Goal: Browse casually: Explore the website without a specific task or goal

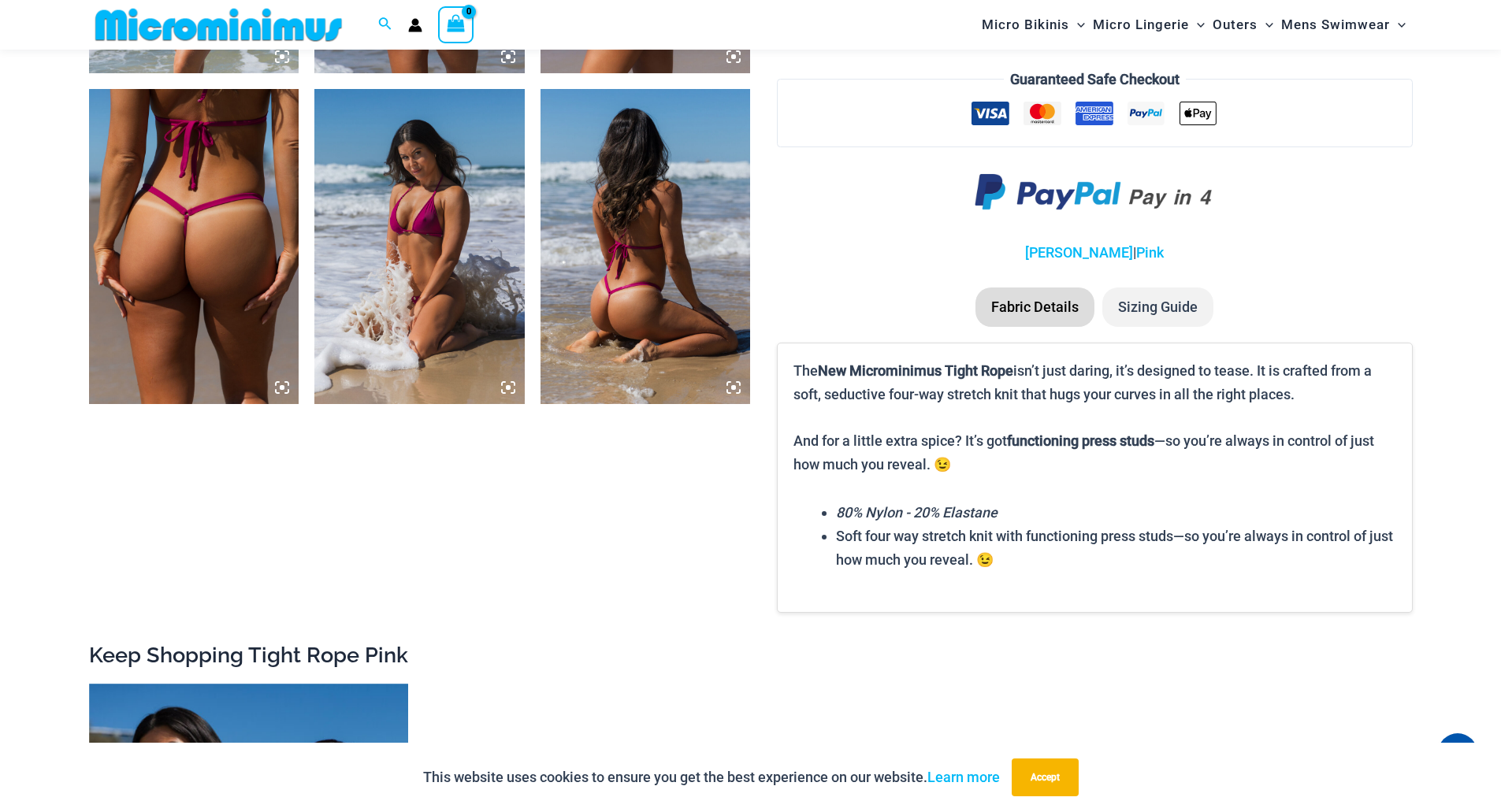
scroll to position [1726, 0]
click at [189, 240] on img at bounding box center [194, 246] width 211 height 316
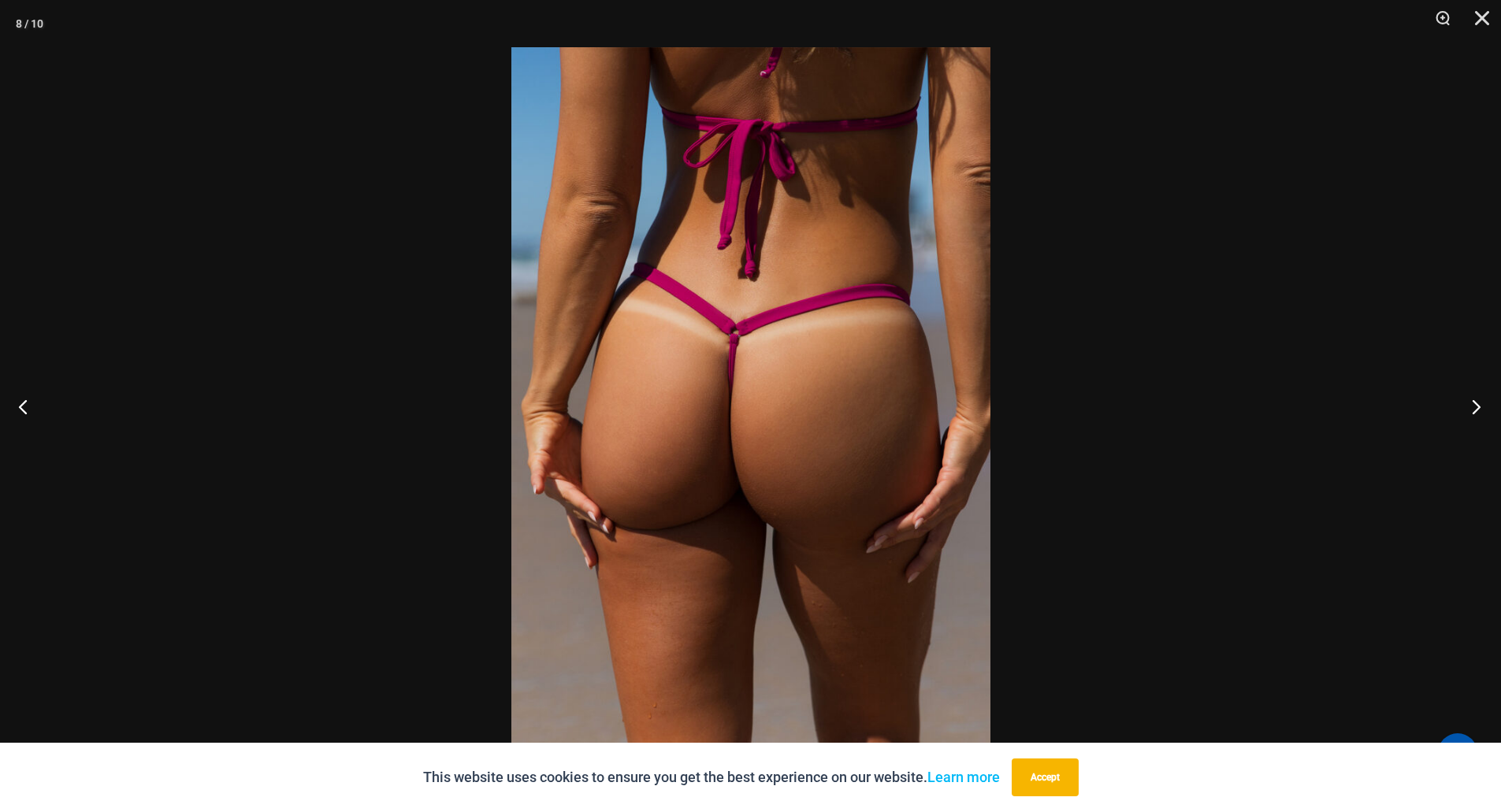
click at [1470, 412] on button "Next" at bounding box center [1471, 406] width 59 height 78
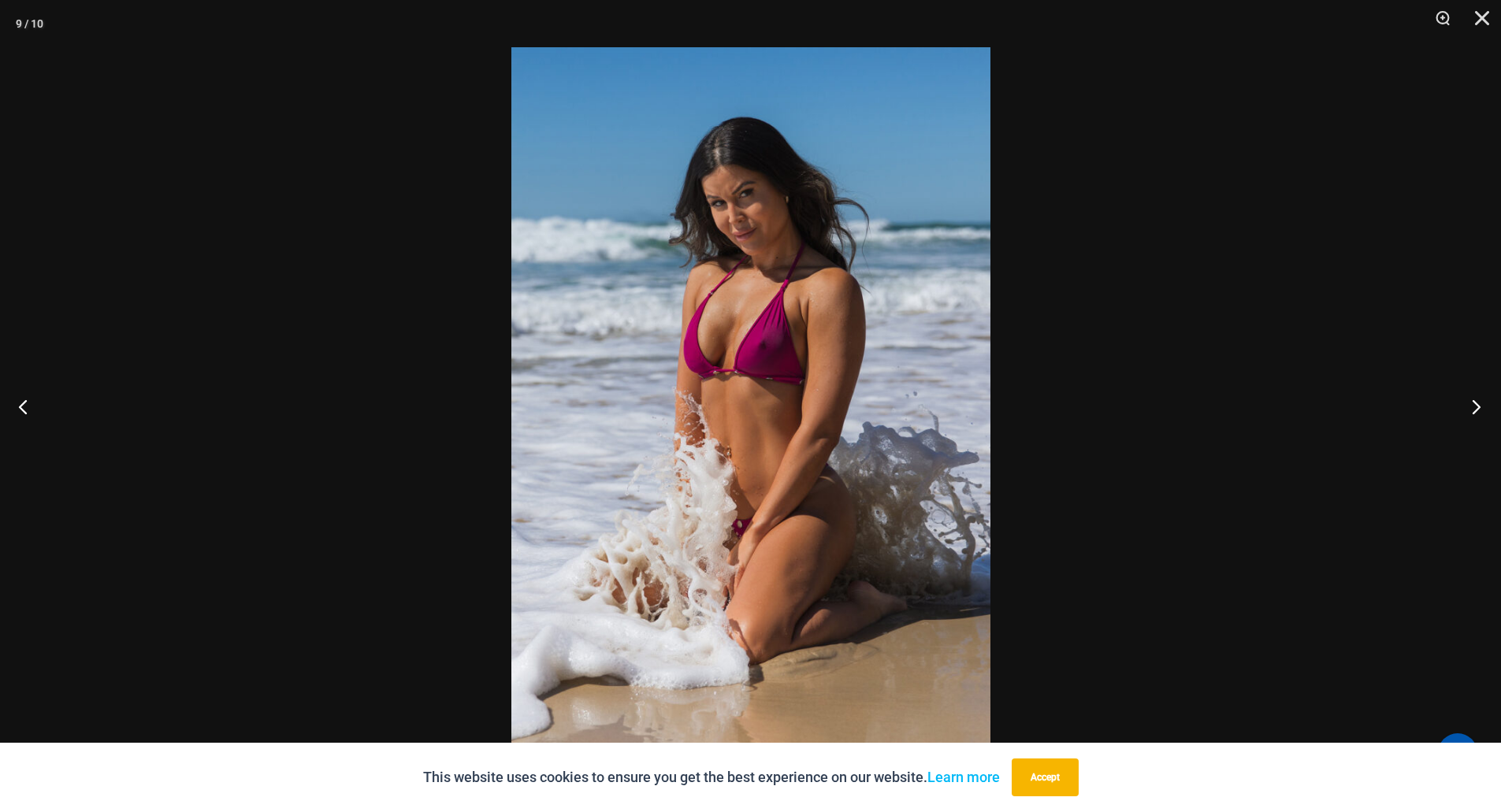
click at [1470, 412] on button "Next" at bounding box center [1471, 406] width 59 height 78
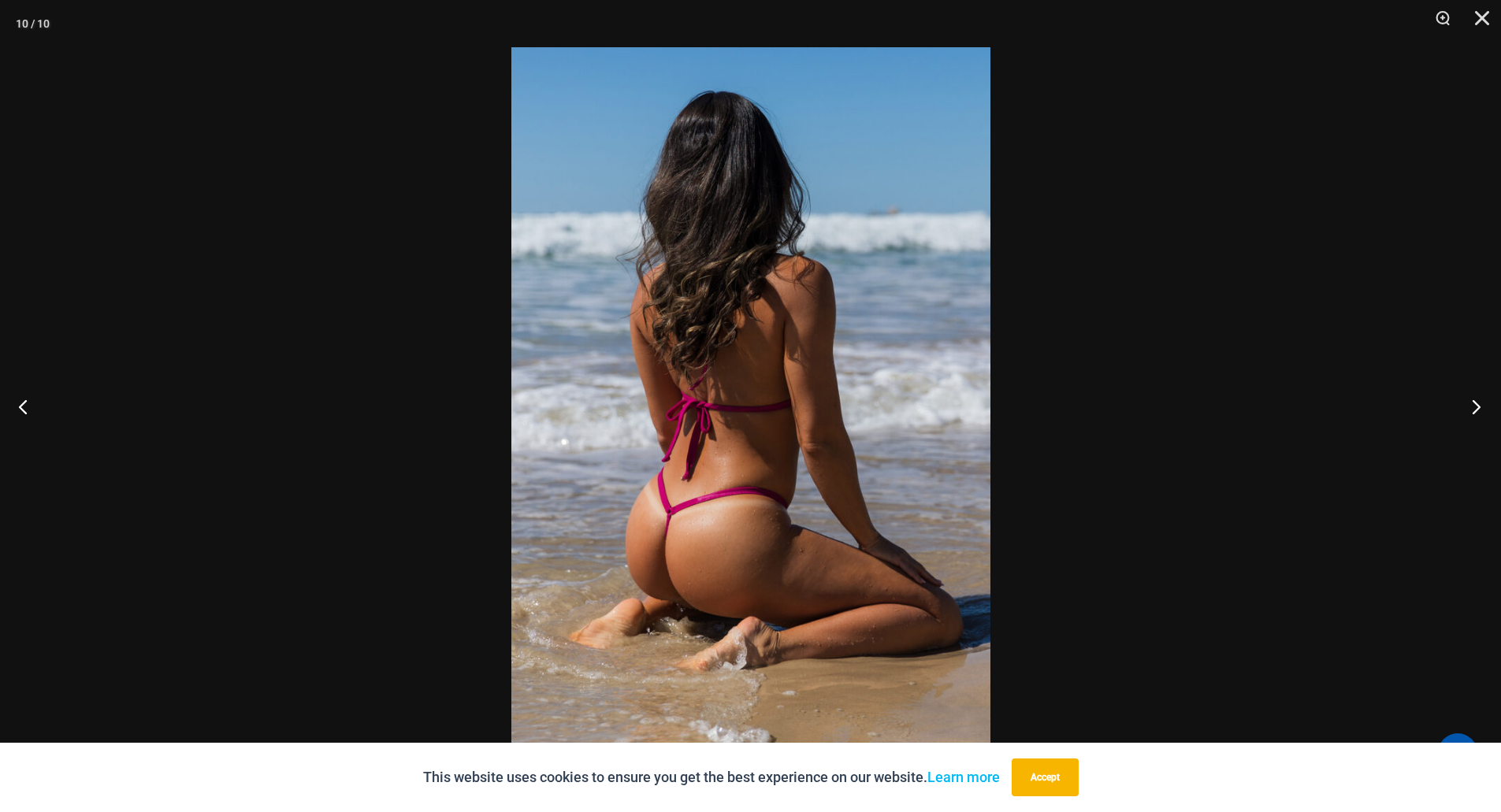
click at [1470, 412] on button "Next" at bounding box center [1471, 406] width 59 height 78
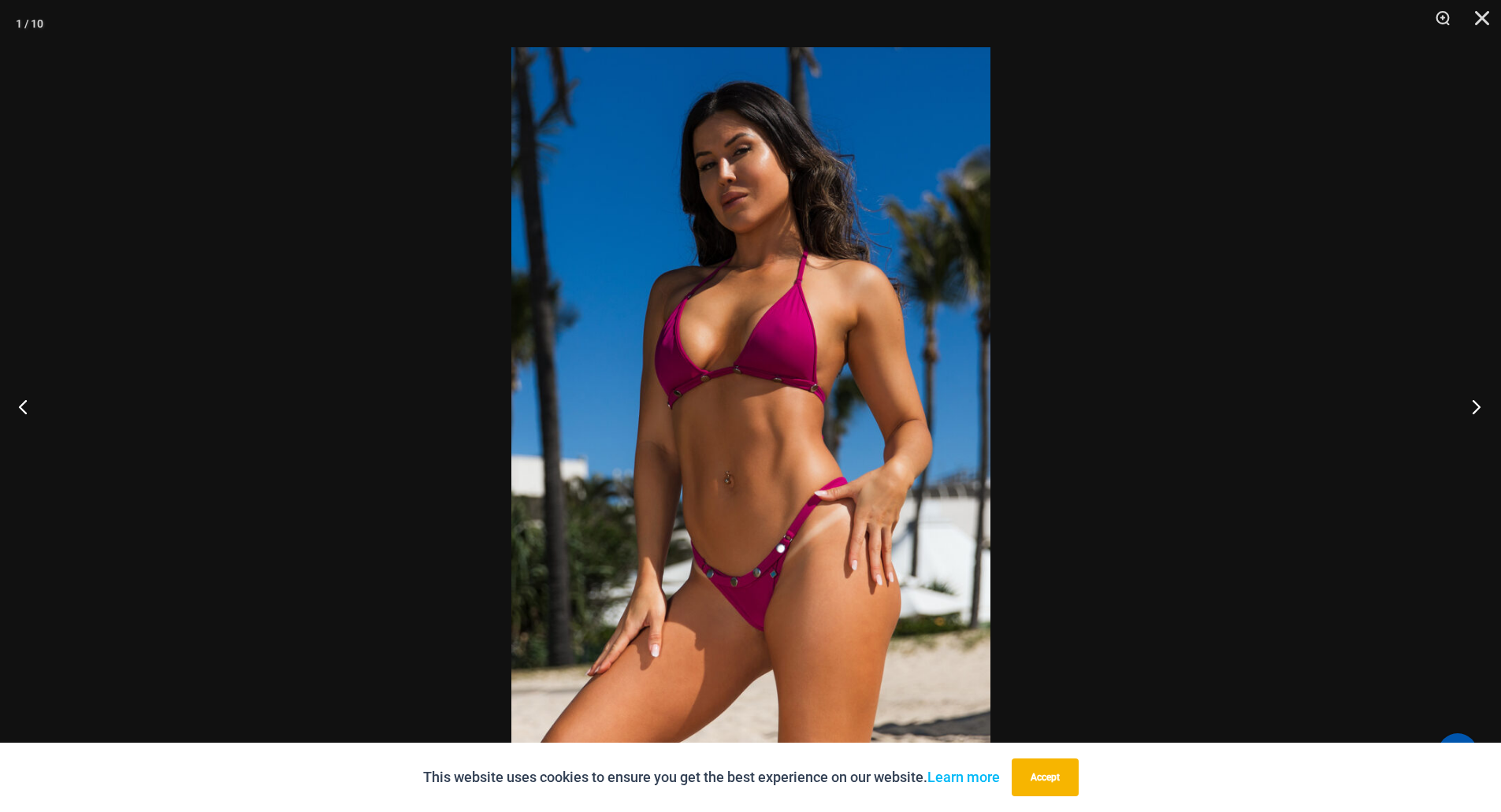
click at [1469, 412] on button "Next" at bounding box center [1471, 406] width 59 height 78
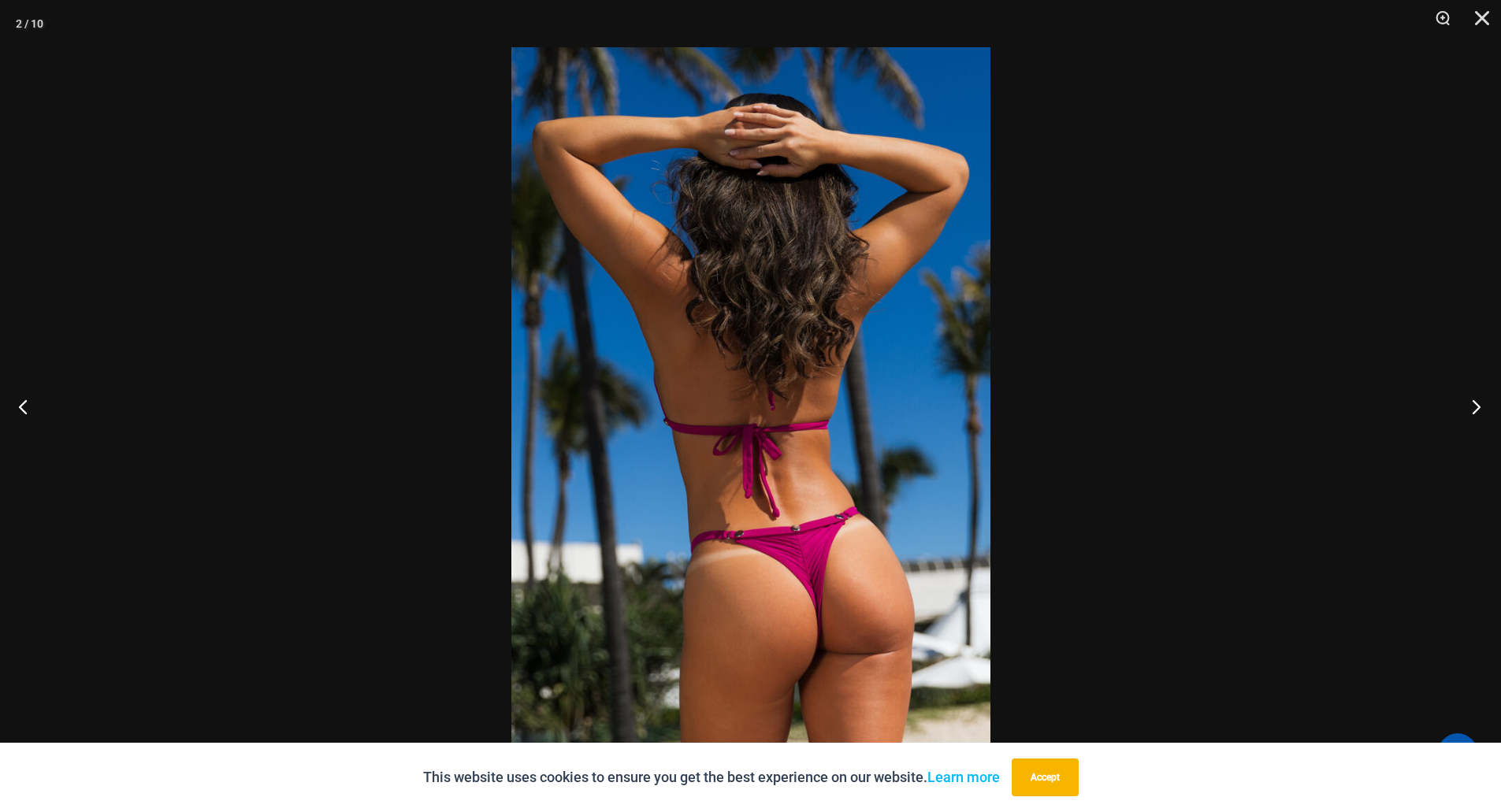
click at [1469, 412] on button "Next" at bounding box center [1471, 406] width 59 height 78
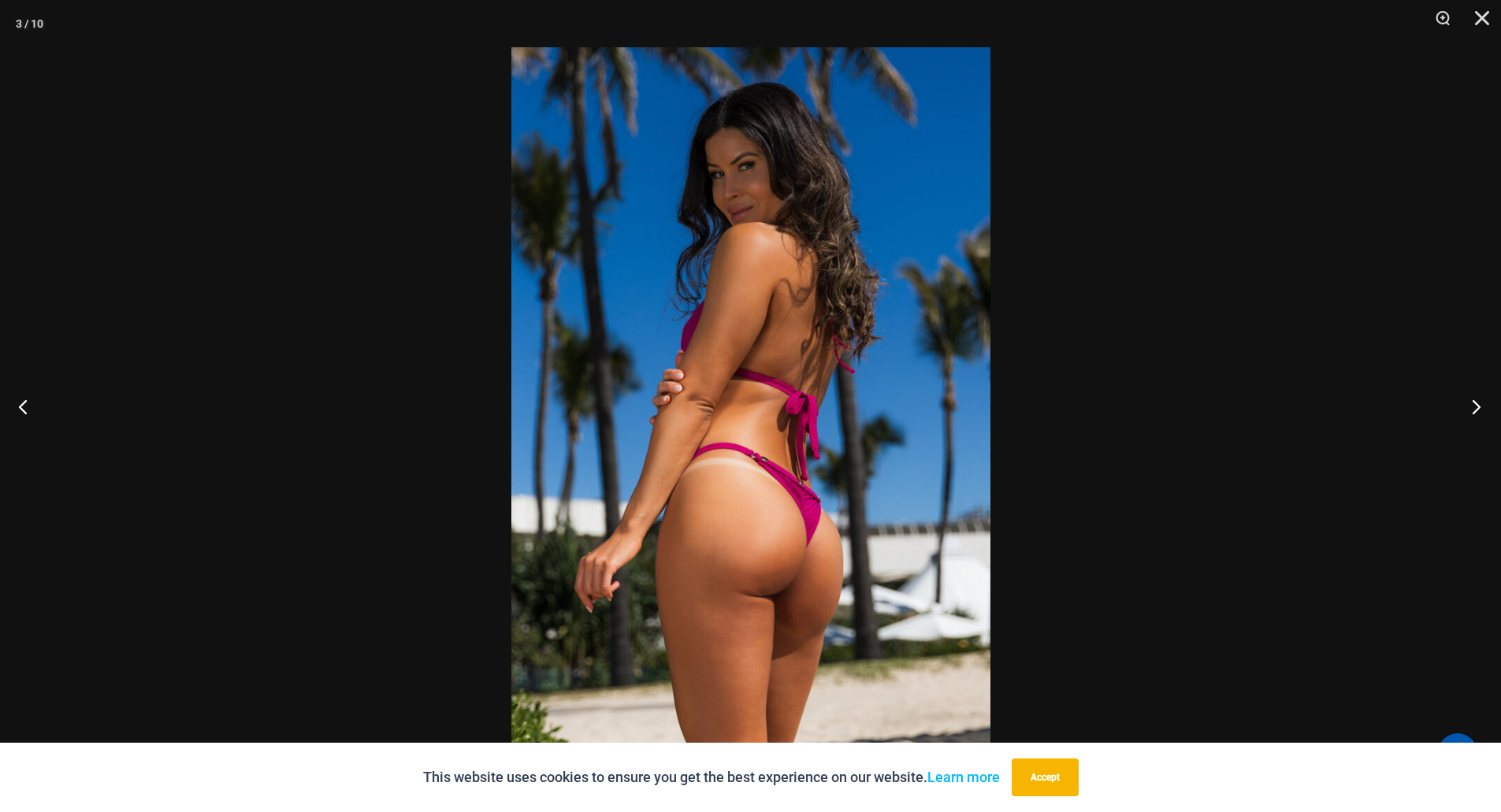
click at [1469, 412] on button "Next" at bounding box center [1471, 406] width 59 height 78
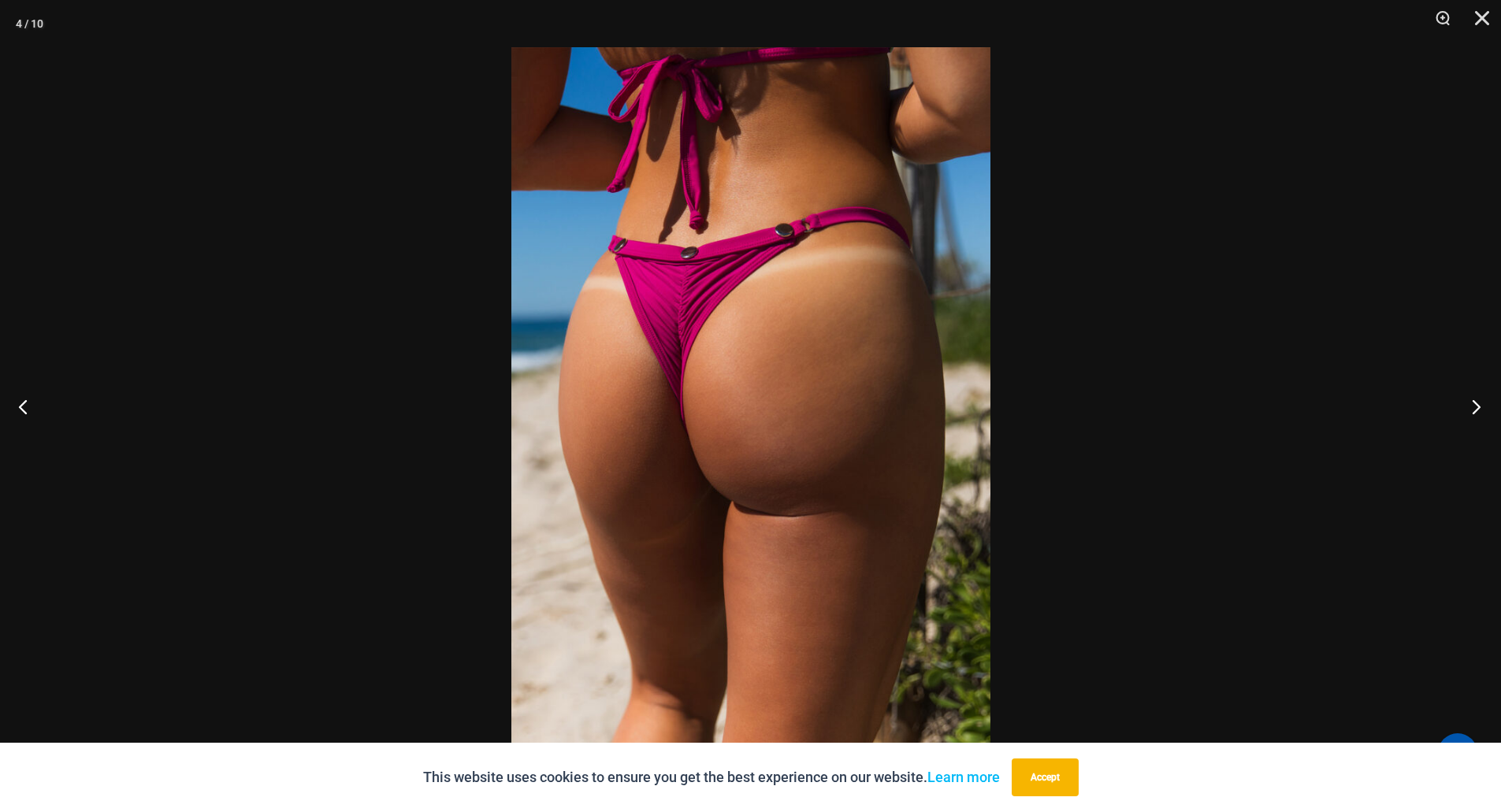
click at [1469, 412] on button "Next" at bounding box center [1471, 406] width 59 height 78
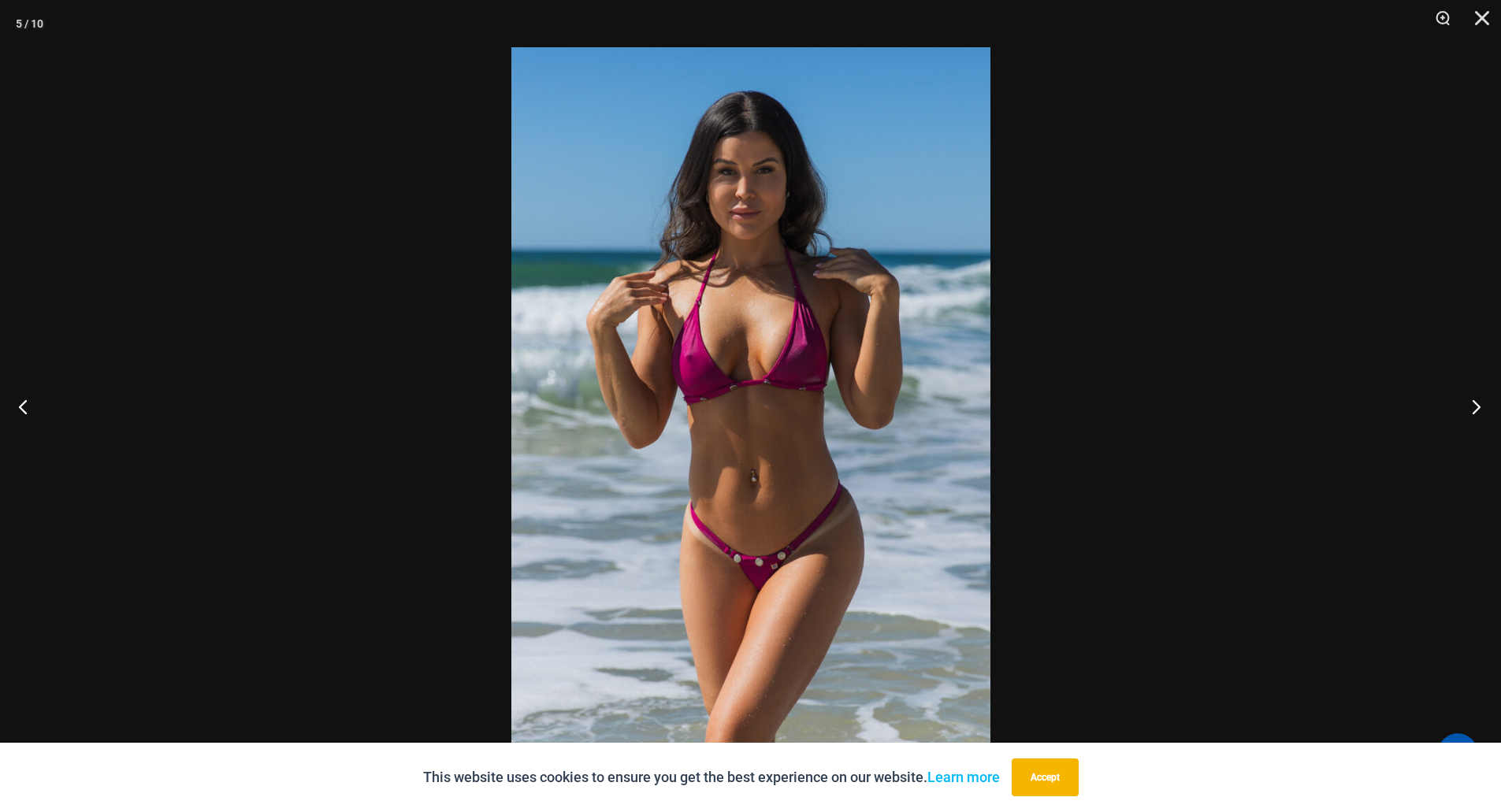
click at [1469, 412] on button "Next" at bounding box center [1471, 406] width 59 height 78
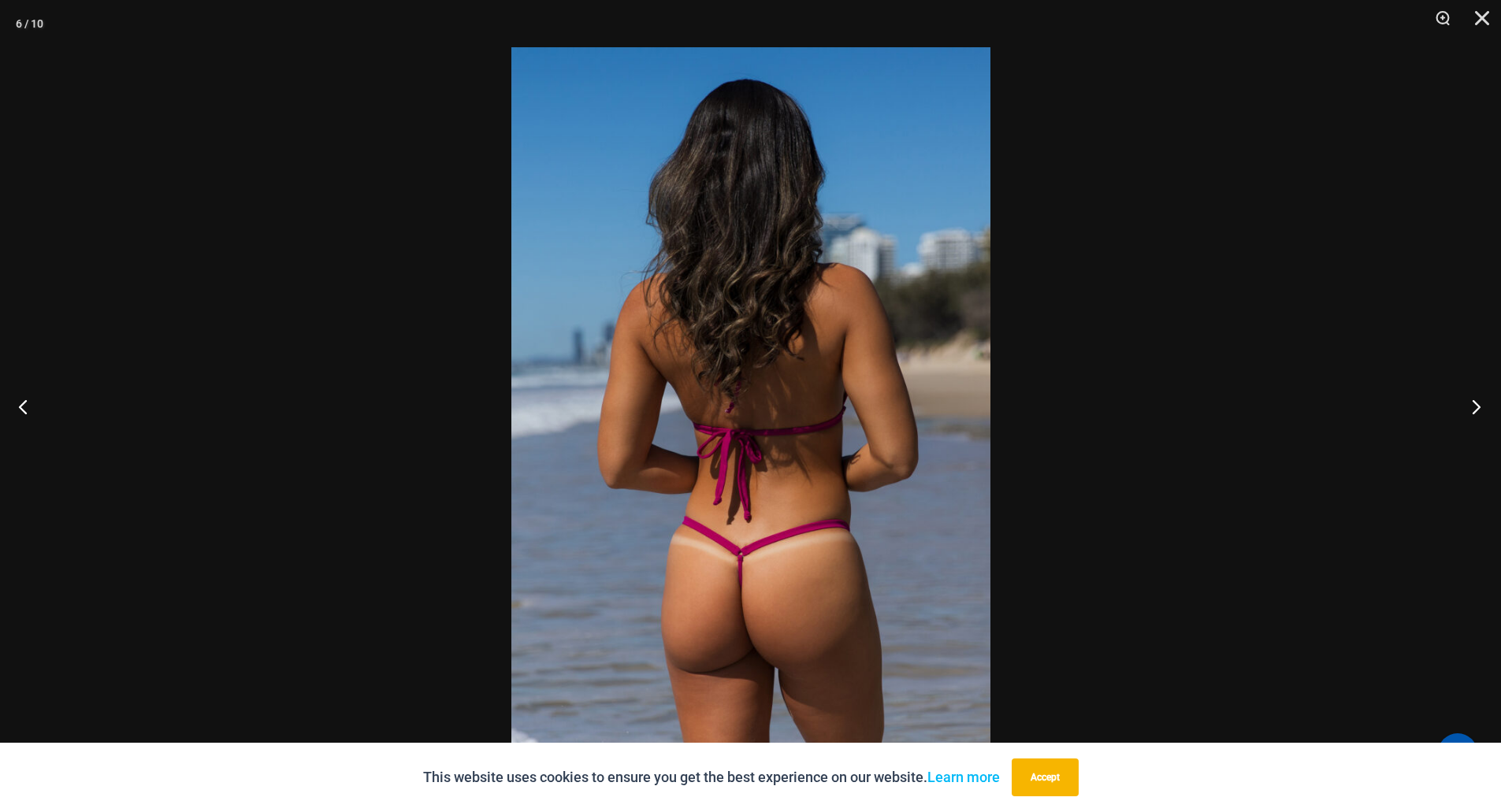
click at [1469, 412] on button "Next" at bounding box center [1471, 406] width 59 height 78
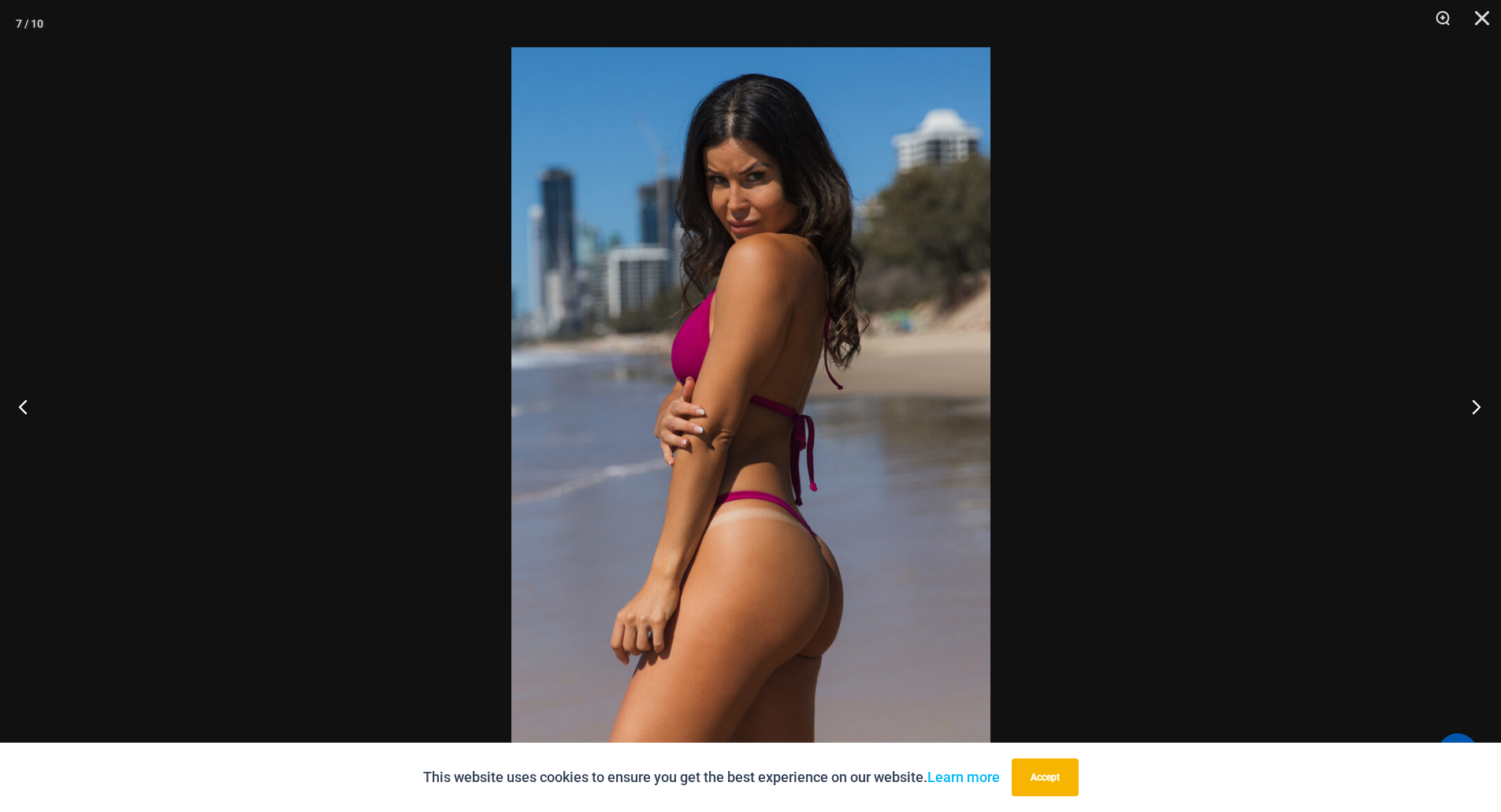
click at [1469, 412] on button "Next" at bounding box center [1471, 406] width 59 height 78
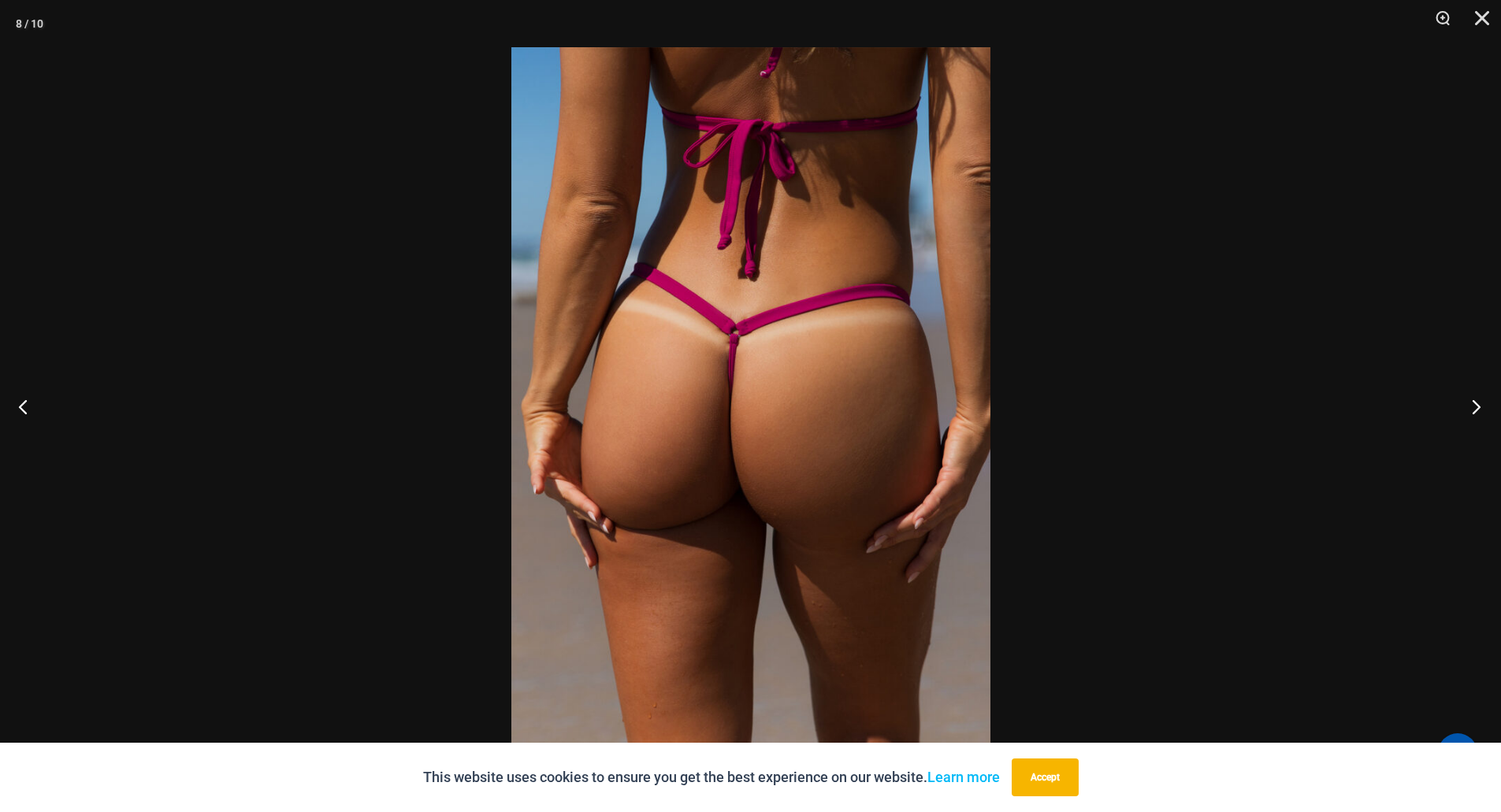
click at [1469, 412] on button "Next" at bounding box center [1471, 406] width 59 height 78
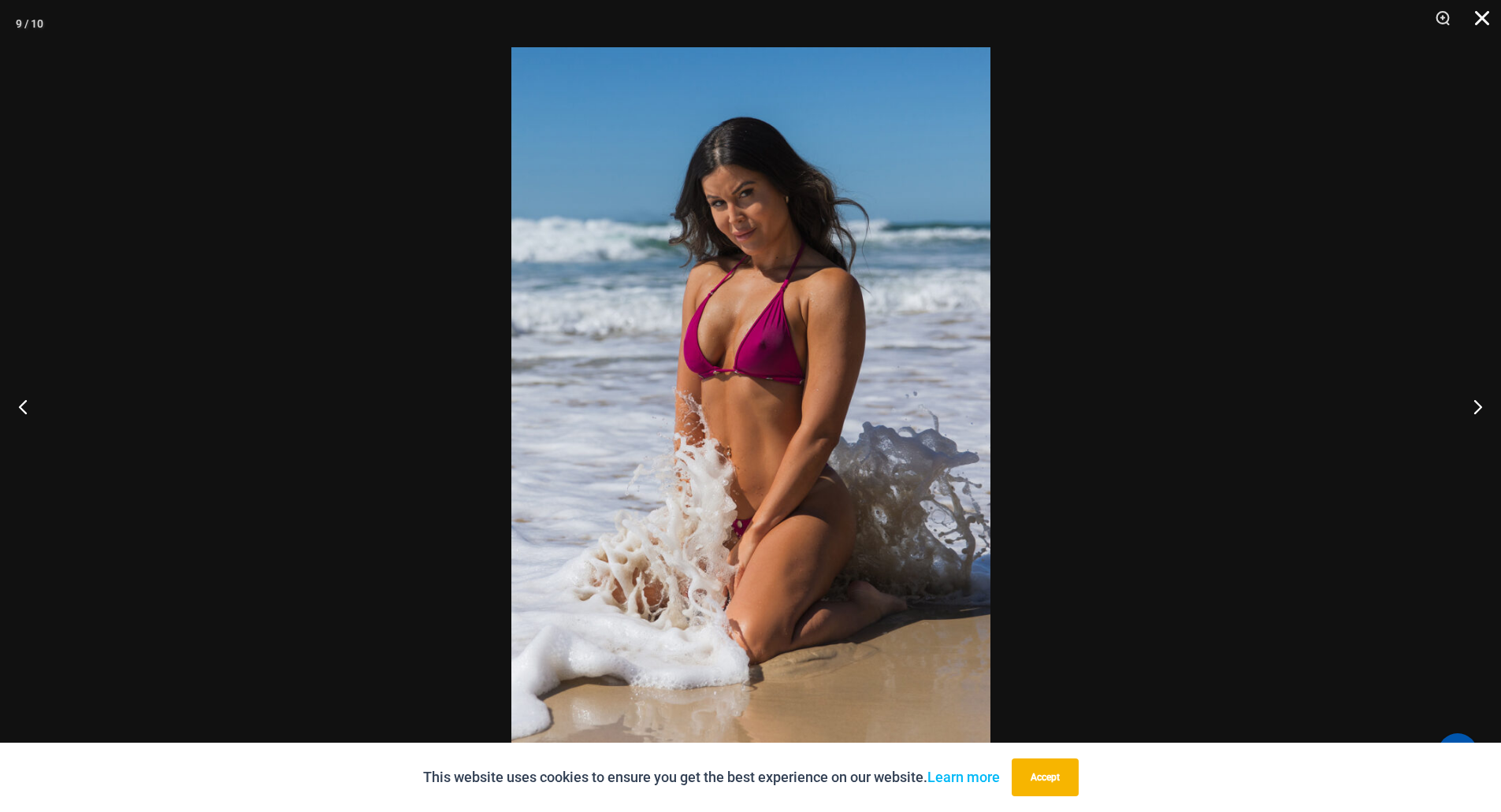
click at [1480, 17] on button "Close" at bounding box center [1476, 23] width 39 height 47
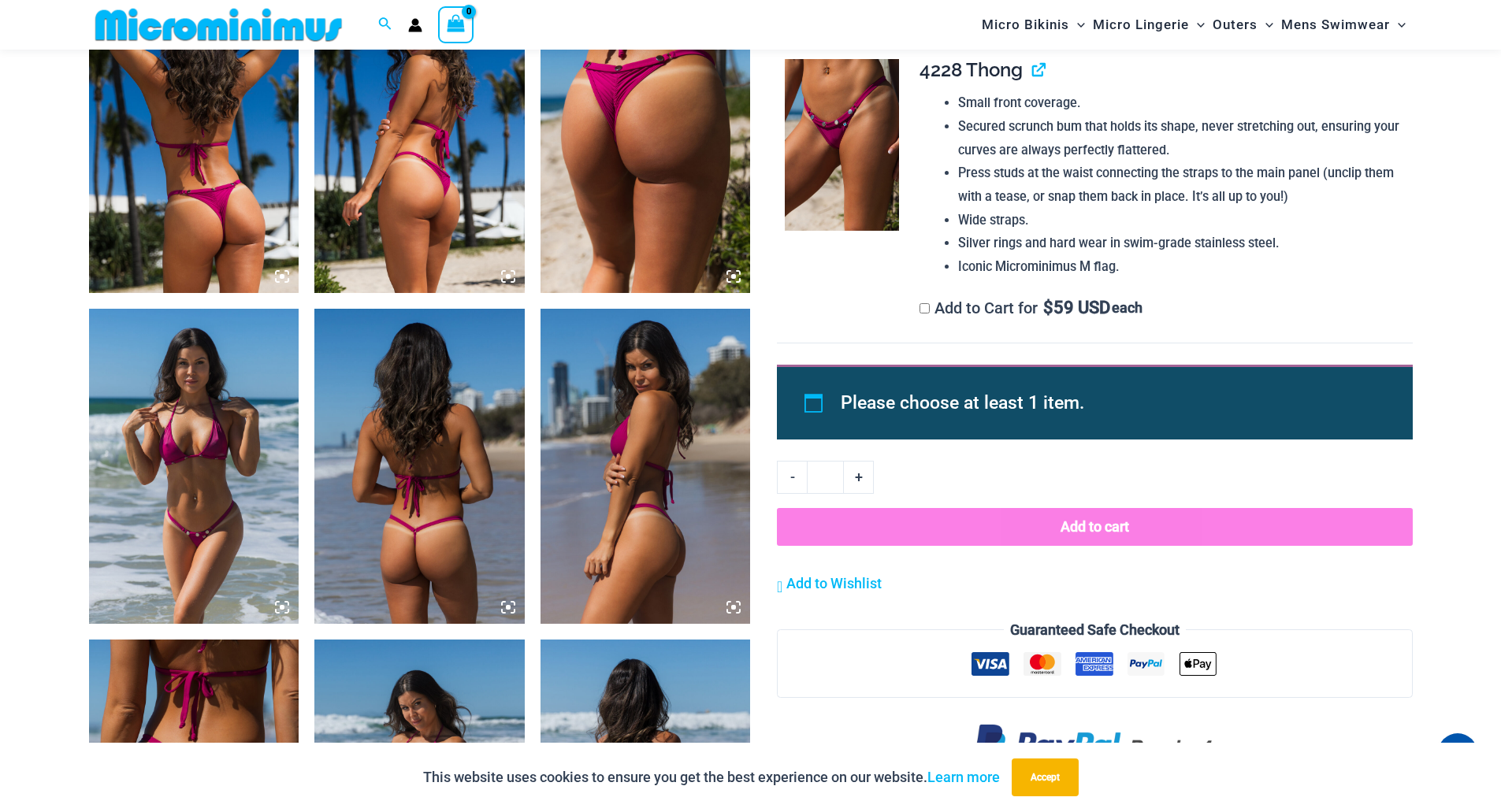
scroll to position [701, 0]
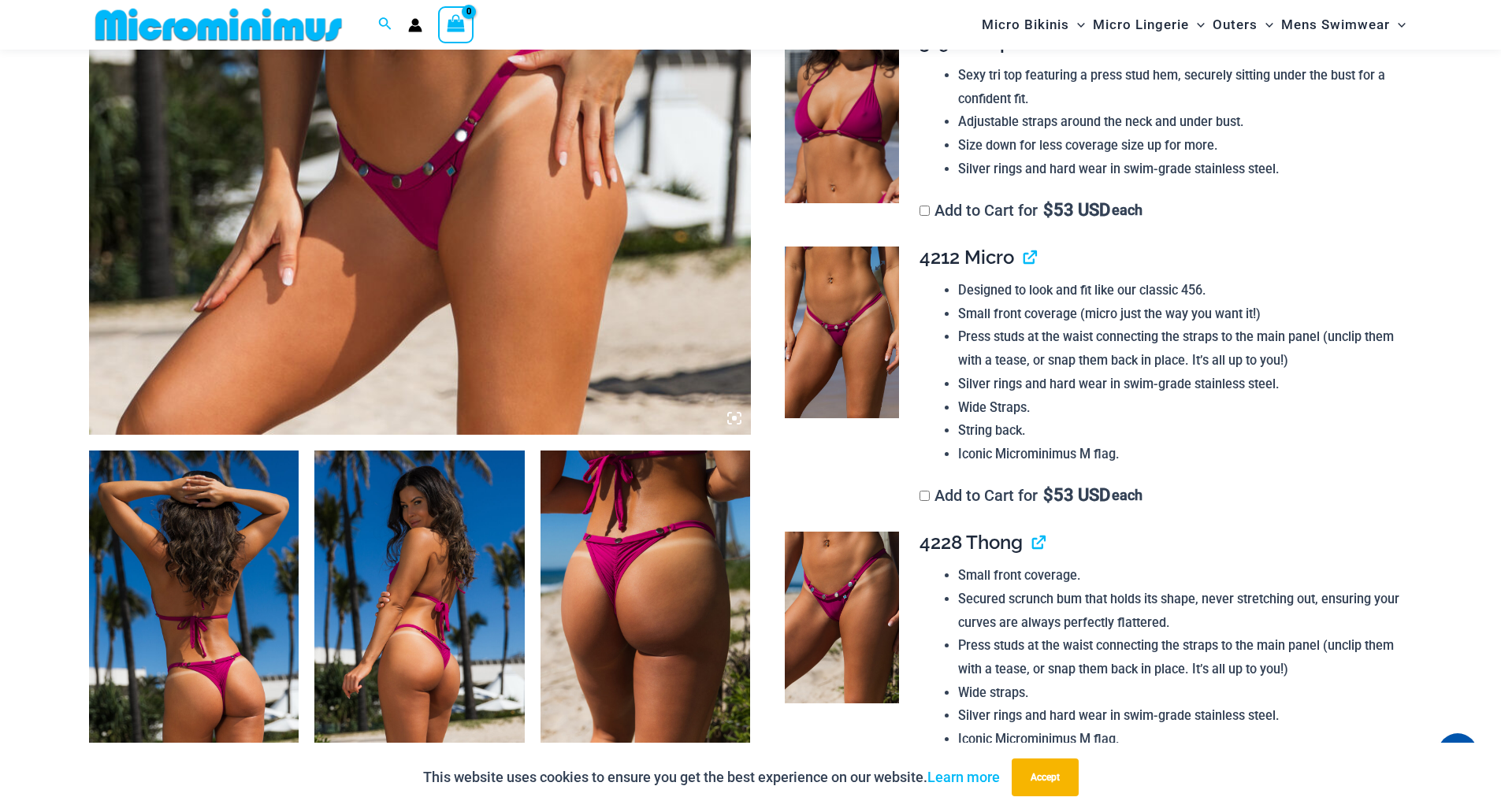
click at [825, 299] on img at bounding box center [842, 332] width 115 height 171
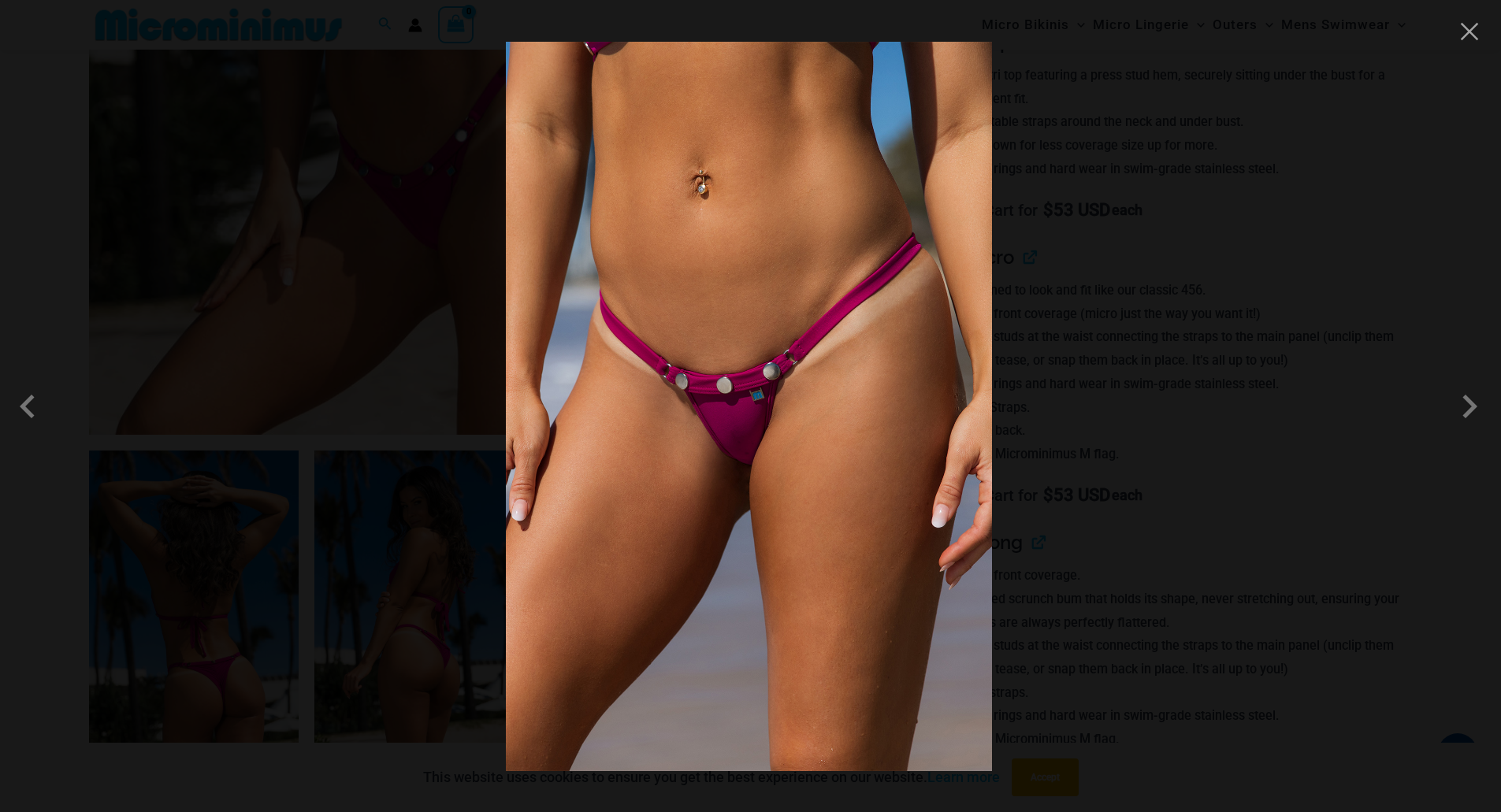
click at [710, 336] on img at bounding box center [749, 406] width 486 height 730
click at [1472, 38] on button "Close" at bounding box center [1470, 32] width 24 height 24
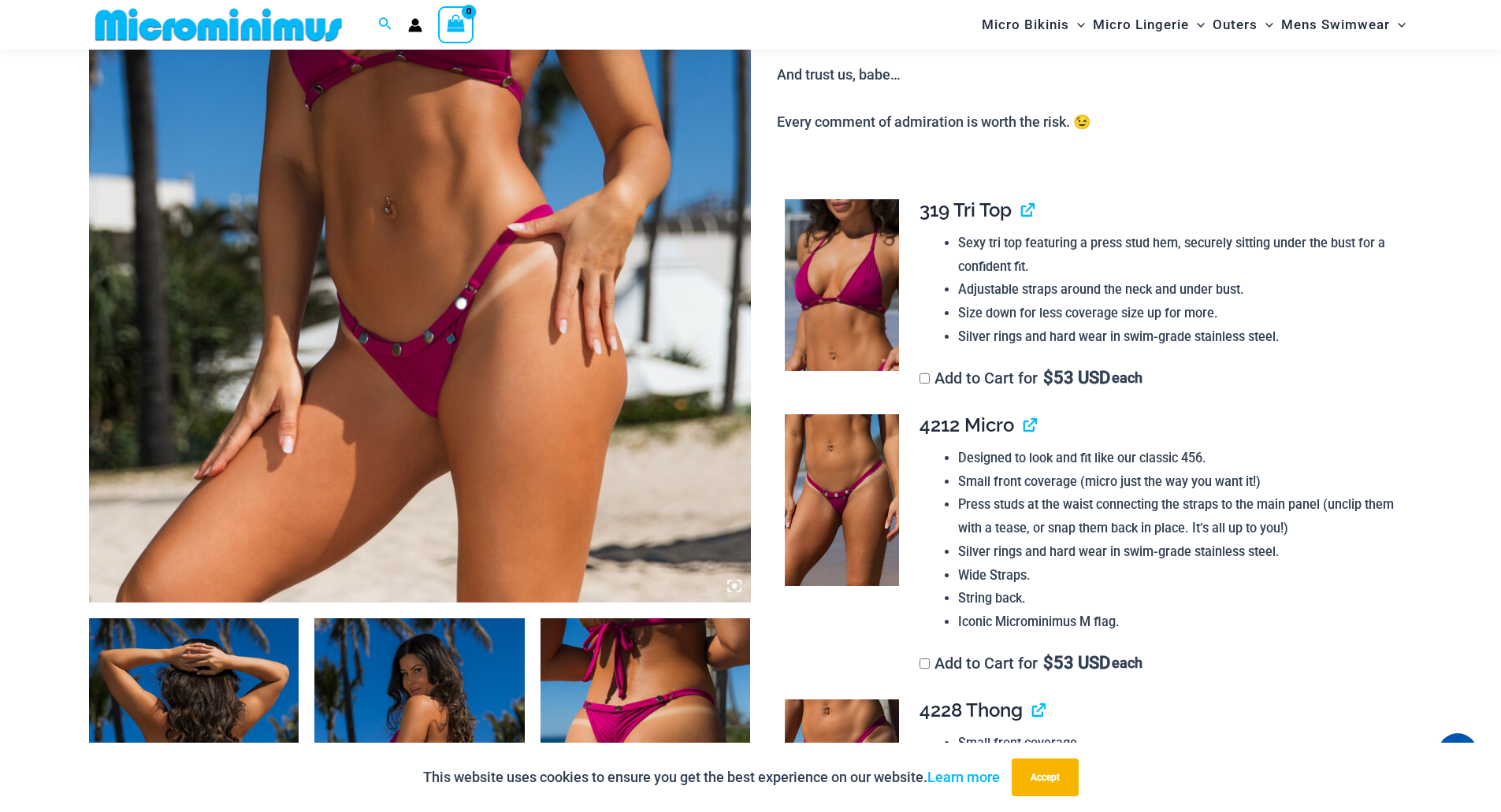
scroll to position [228, 0]
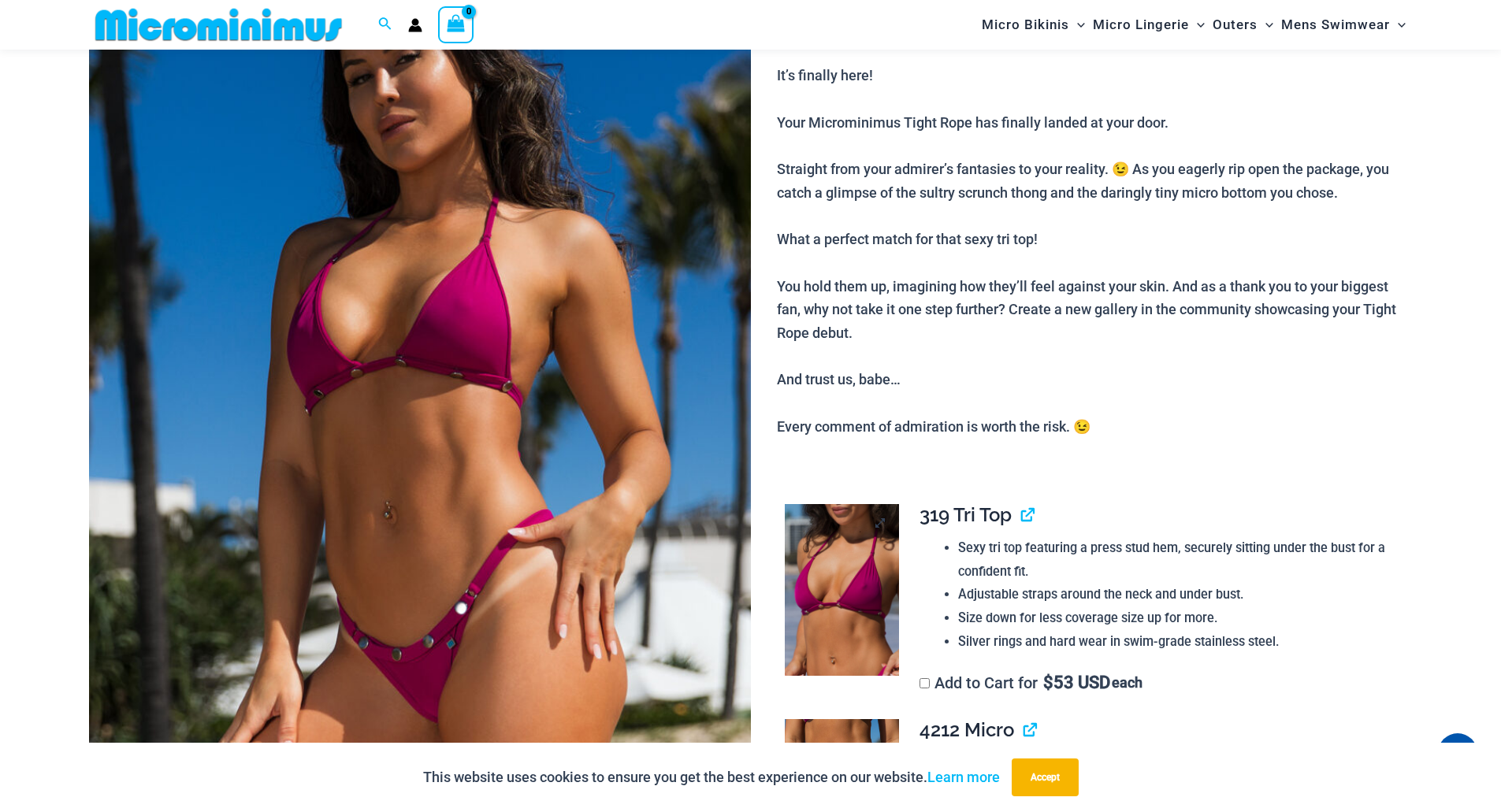
click at [819, 613] on img at bounding box center [842, 590] width 115 height 171
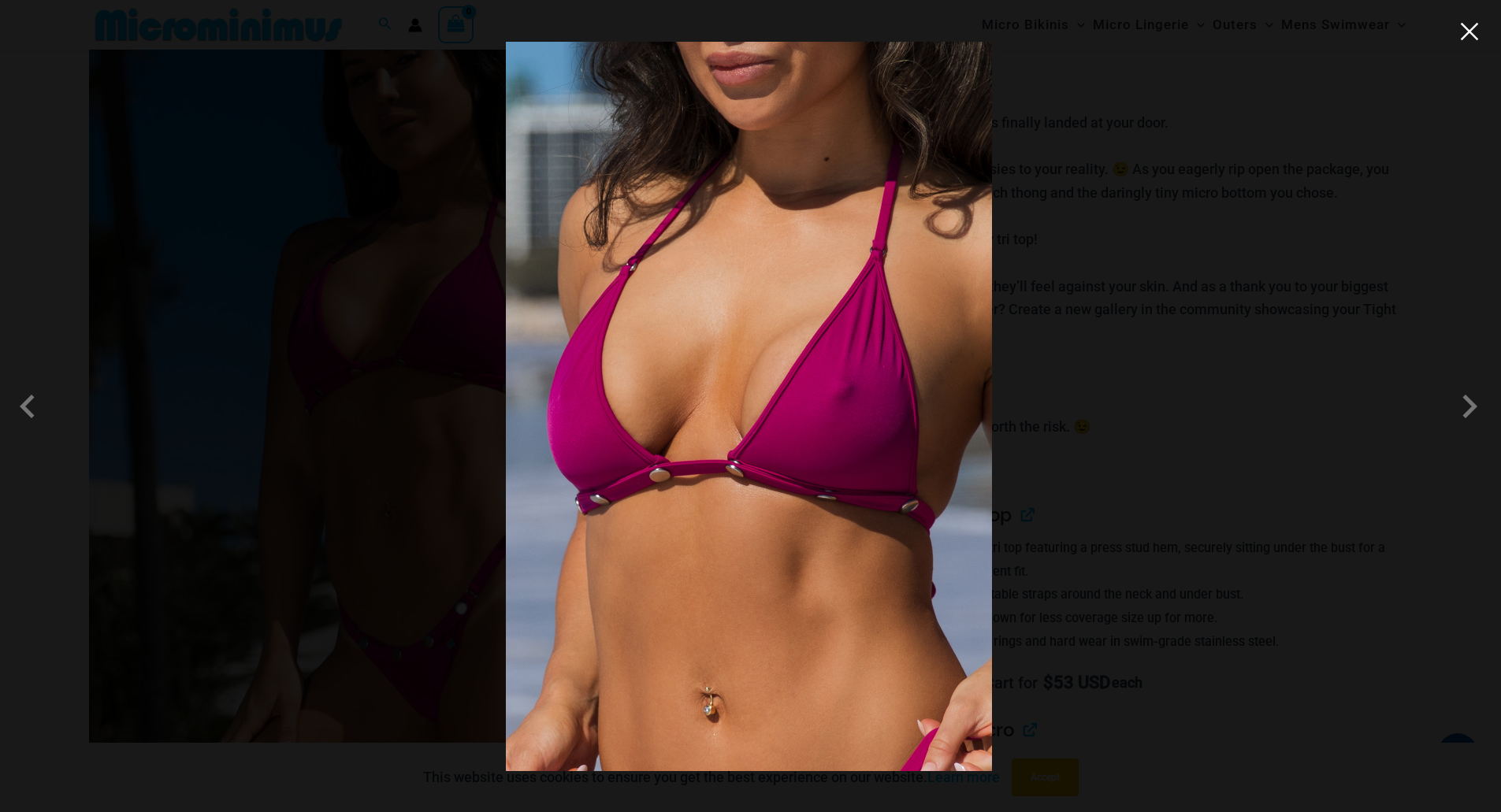
click at [1467, 25] on button "Close" at bounding box center [1470, 32] width 24 height 24
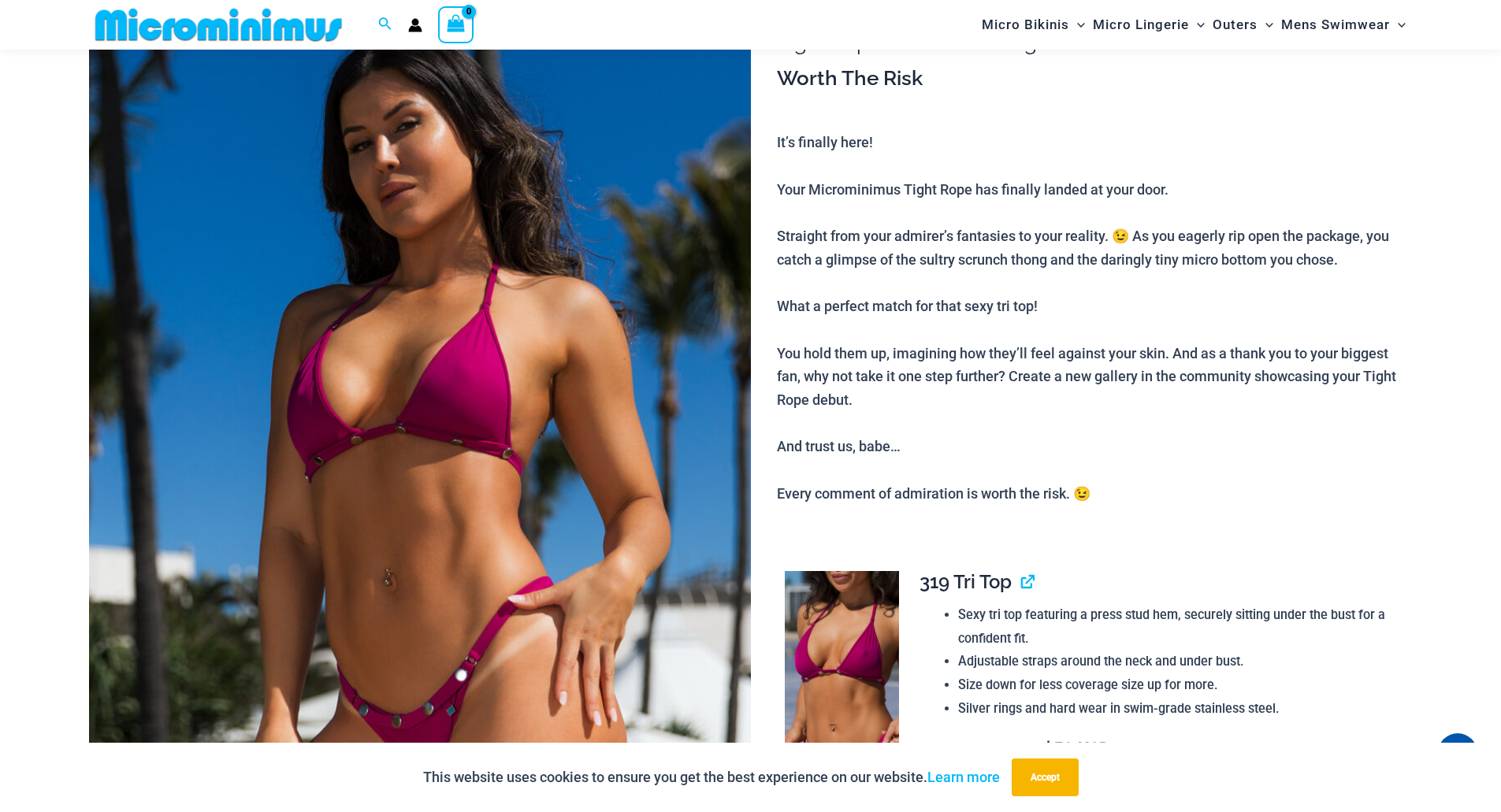
scroll to position [0, 0]
